Goal: Use online tool/utility: Utilize a website feature to perform a specific function

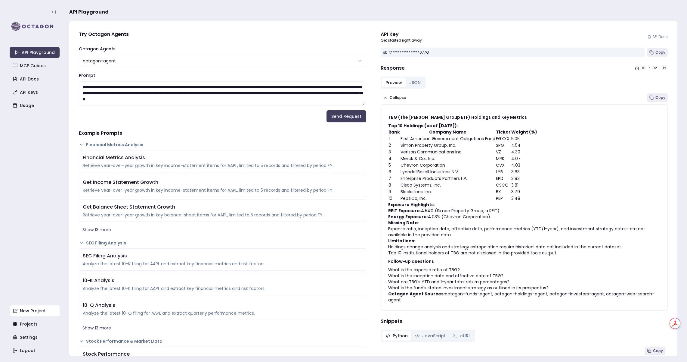
scroll to position [49, 0]
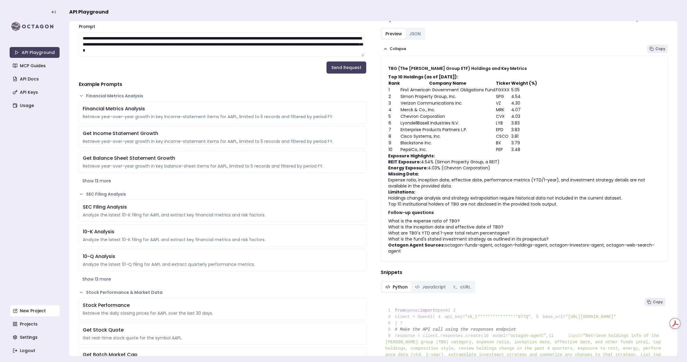
click at [34, 311] on link "New Project" at bounding box center [35, 310] width 50 height 11
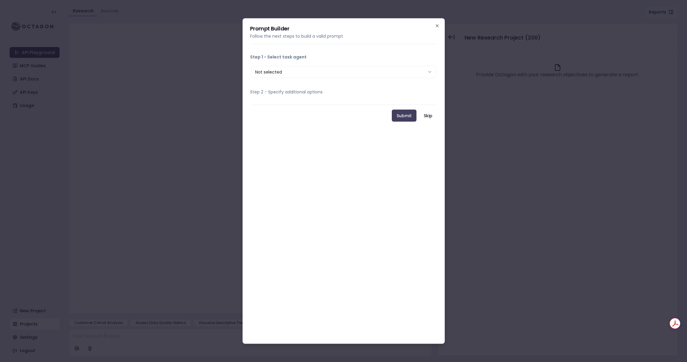
click at [440, 27] on div "**********" at bounding box center [344, 180] width 202 height 325
click at [437, 25] on icon "button" at bounding box center [437, 25] width 5 height 5
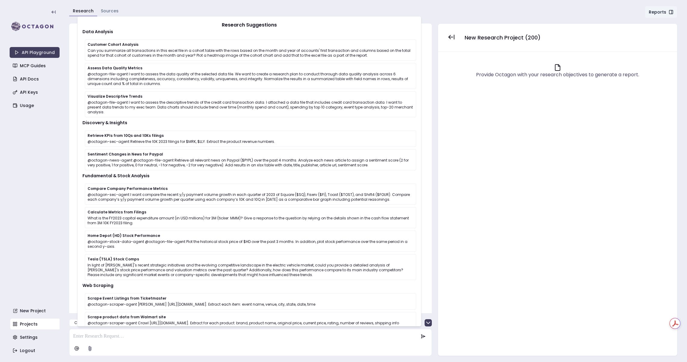
click at [192, 344] on div at bounding box center [251, 348] width 360 height 12
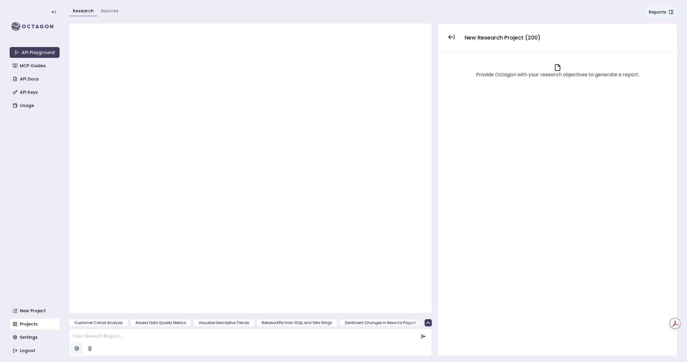
click at [76, 348] on html "API Playground MCP Guides API Docs API Keys Usage New Project Projects Settings…" at bounding box center [343, 181] width 687 height 362
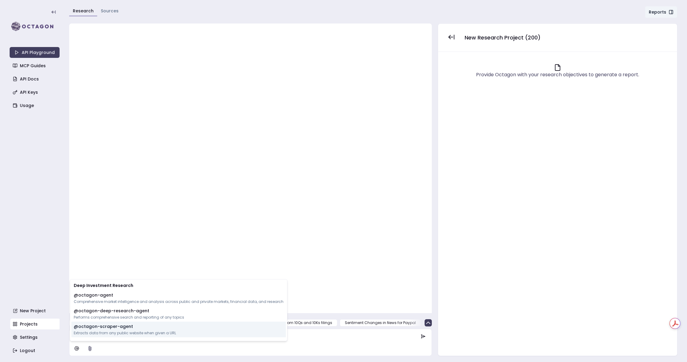
click at [101, 328] on p "@ octagon-scraper-agent" at bounding box center [103, 326] width 59 height 6
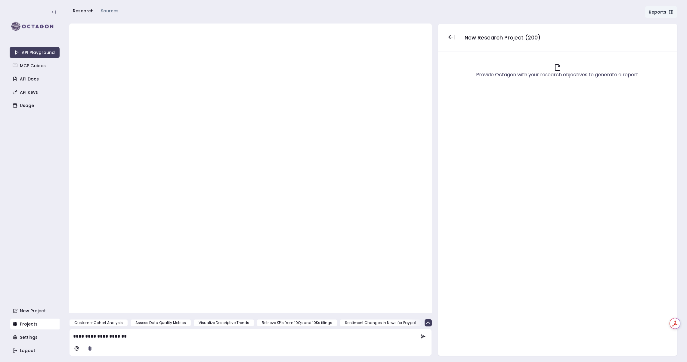
click at [153, 337] on p "**********" at bounding box center [246, 335] width 346 height 7
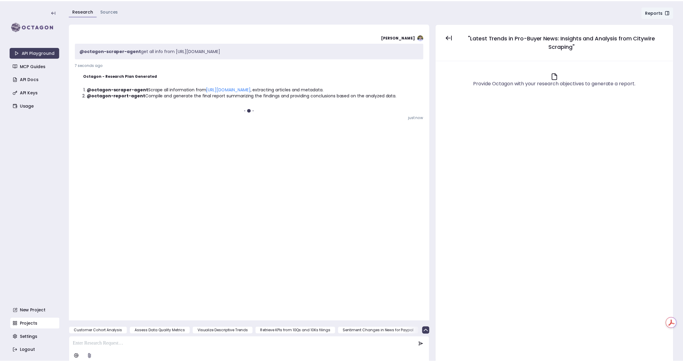
scroll to position [2, 0]
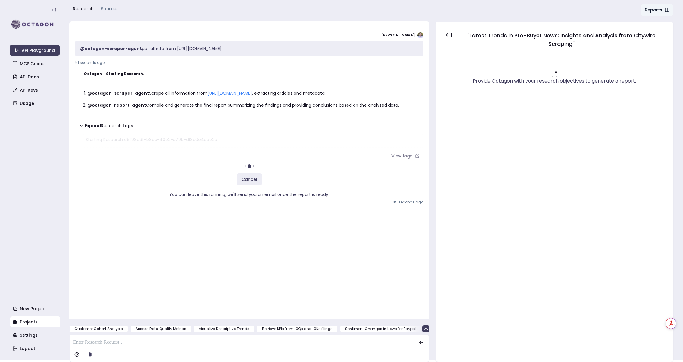
click at [399, 157] on link "View logs" at bounding box center [406, 155] width 36 height 11
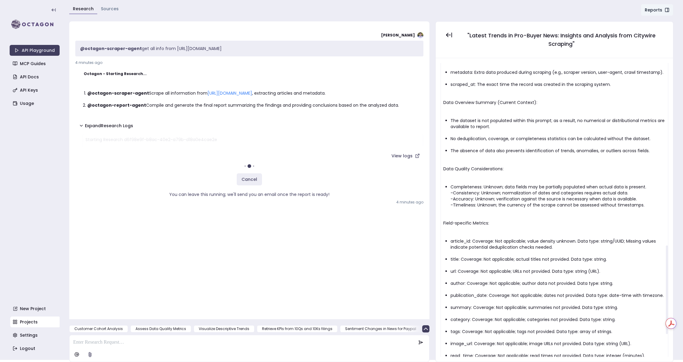
scroll to position [679, 0]
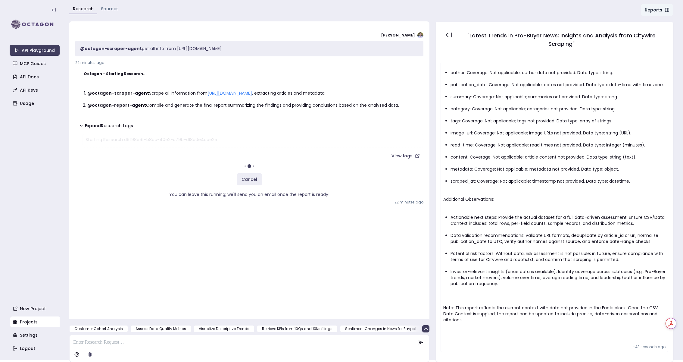
drag, startPoint x: 289, startPoint y: 48, endPoint x: 172, endPoint y: 47, distance: 117.4
click at [172, 47] on p "@octagon-scraper-agent get all info from [URL][DOMAIN_NAME]" at bounding box center [249, 48] width 338 height 6
copy p "[URL][DOMAIN_NAME]"
click at [40, 310] on link "New Project" at bounding box center [35, 308] width 50 height 11
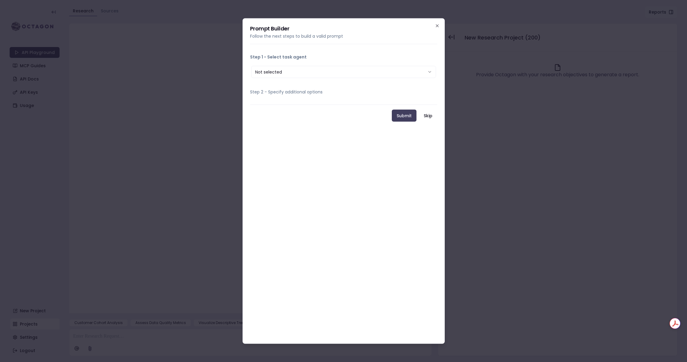
click at [265, 71] on button "Not selected" at bounding box center [343, 72] width 185 height 12
select select "**********"
click at [283, 113] on input "What is target URL? *" at bounding box center [343, 115] width 185 height 12
paste input "**********"
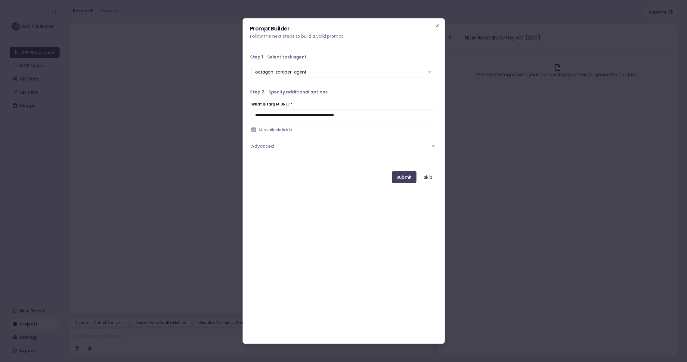
type input "**********"
click at [274, 146] on button "Advanced" at bounding box center [343, 146] width 185 height 16
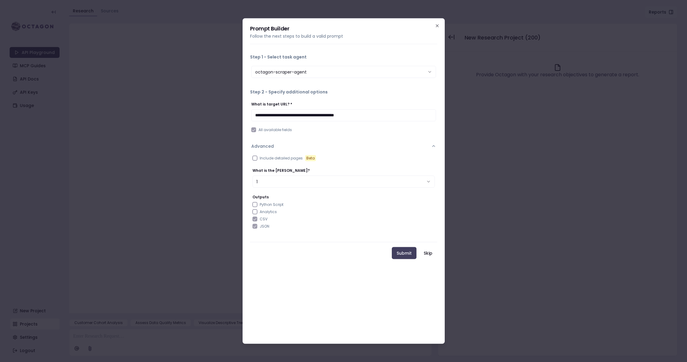
click at [256, 157] on button "Include detailed pages Beta" at bounding box center [255, 157] width 5 height 5
click at [272, 184] on button "1" at bounding box center [344, 181] width 182 height 12
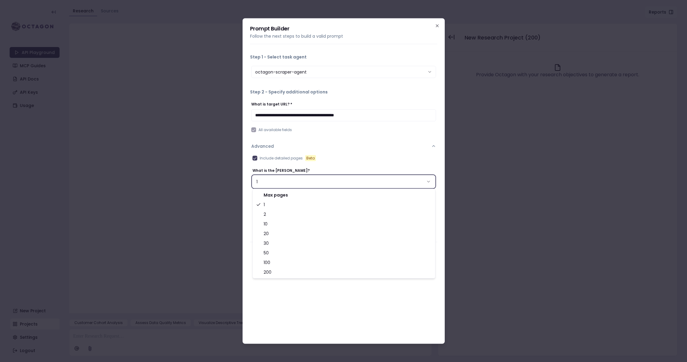
select select "**"
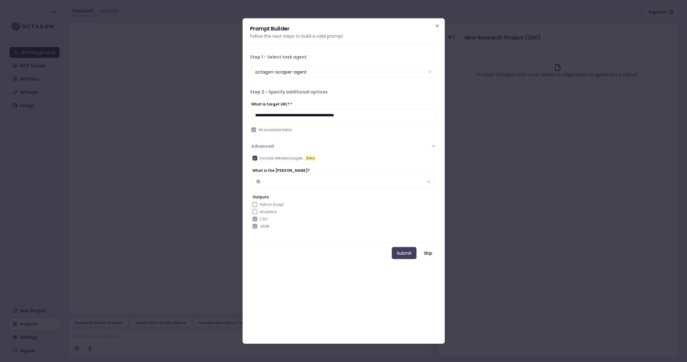
click at [255, 204] on Script "Python Script" at bounding box center [255, 204] width 5 height 5
click at [405, 252] on button "Submit" at bounding box center [404, 253] width 25 height 12
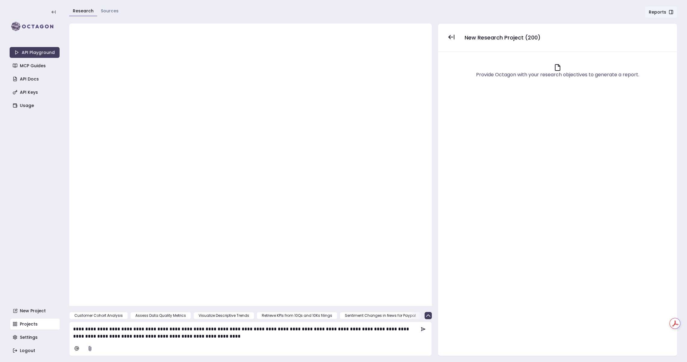
click at [421, 327] on icon at bounding box center [423, 329] width 4 height 4
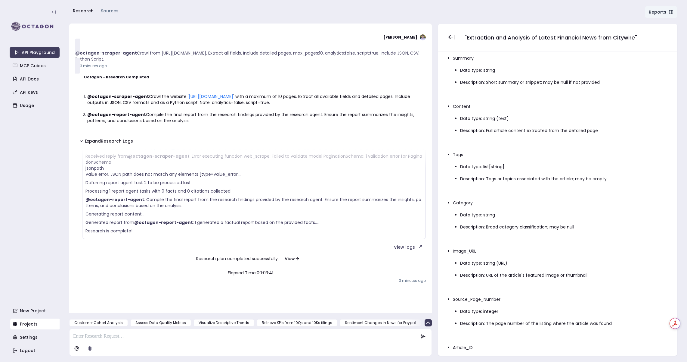
scroll to position [920, 0]
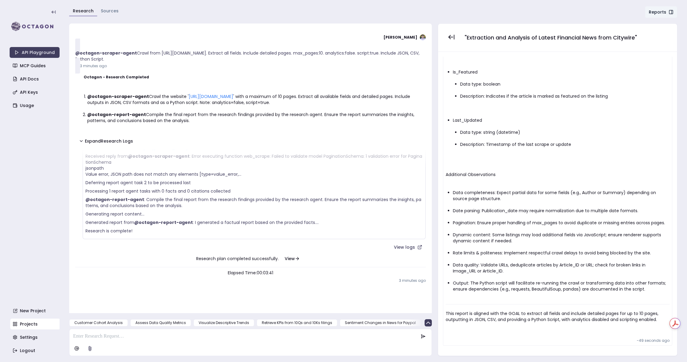
drag, startPoint x: 167, startPoint y: 59, endPoint x: 75, endPoint y: 56, distance: 92.2
click at [75, 56] on p "@octagon-scraper-agent Crawl from [URL][DOMAIN_NAME]. Extract all fields. Inclu…" at bounding box center [250, 56] width 351 height 12
copy p "@octagon-scraper-agent Crawl from [URL][DOMAIN_NAME]. Extract all fields. Inclu…"
click at [109, 334] on p at bounding box center [246, 335] width 346 height 7
paste div
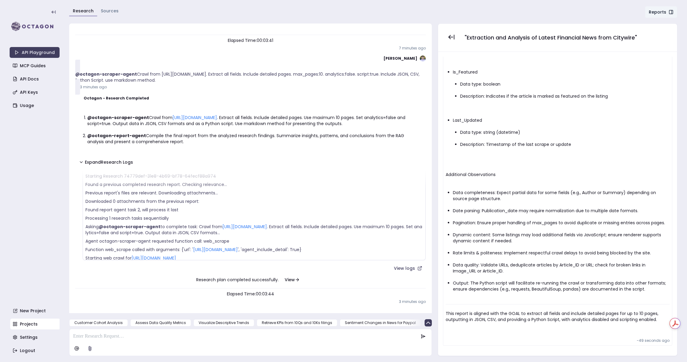
scroll to position [124, 0]
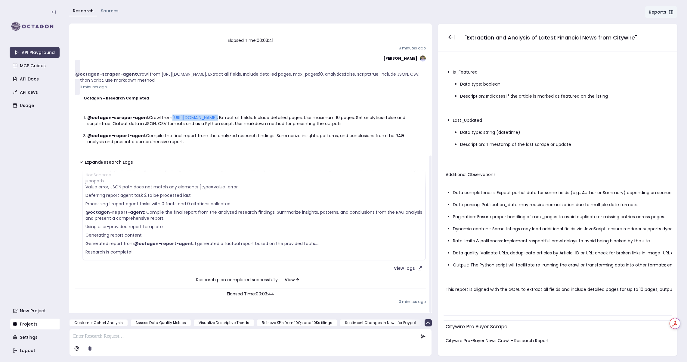
drag, startPoint x: 284, startPoint y: 117, endPoint x: 169, endPoint y: 116, distance: 115.0
click at [169, 116] on li "@octagon-scraper-agent Crawl from [URL][DOMAIN_NAME] . Extract all fields. Incl…" at bounding box center [254, 120] width 334 height 12
copy li "[URL][DOMAIN_NAME] ."
